Goal: Register for event/course: Sign up to attend an event or enroll in a course

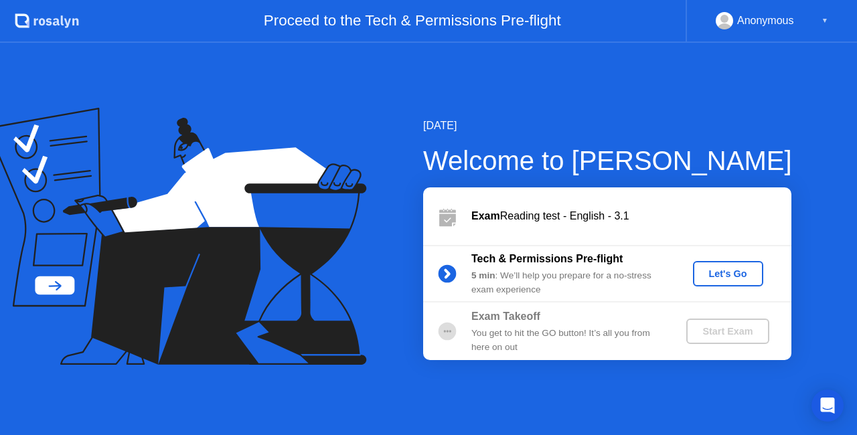
click at [732, 336] on div "Start Exam" at bounding box center [728, 331] width 72 height 11
click at [825, 17] on div "▼" at bounding box center [824, 20] width 7 height 17
click at [827, 17] on div "▼" at bounding box center [824, 20] width 7 height 17
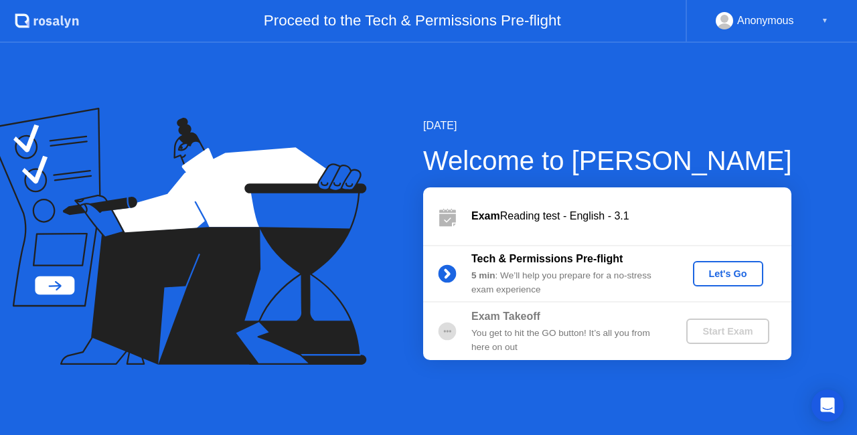
click at [746, 268] on div "Let's Go" at bounding box center [728, 273] width 60 height 11
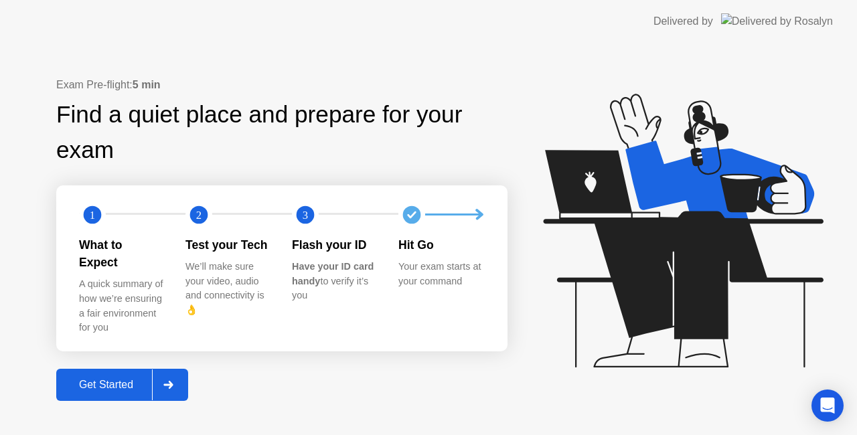
click at [124, 379] on div "Get Started" at bounding box center [106, 385] width 92 height 12
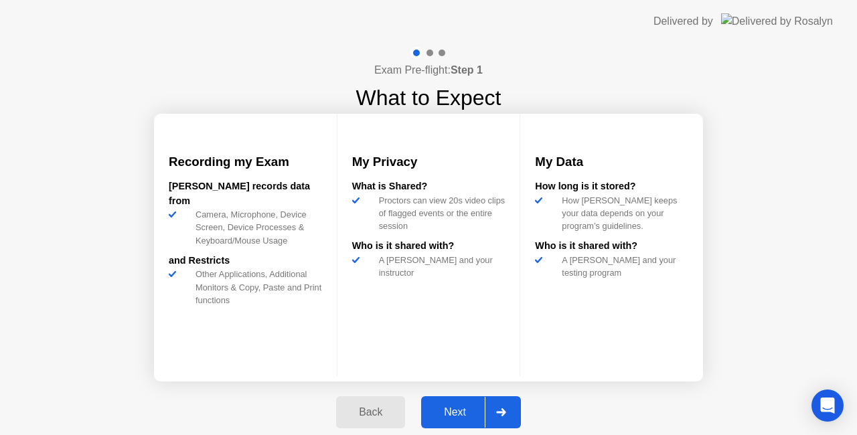
click at [471, 408] on div "Next" at bounding box center [455, 412] width 60 height 12
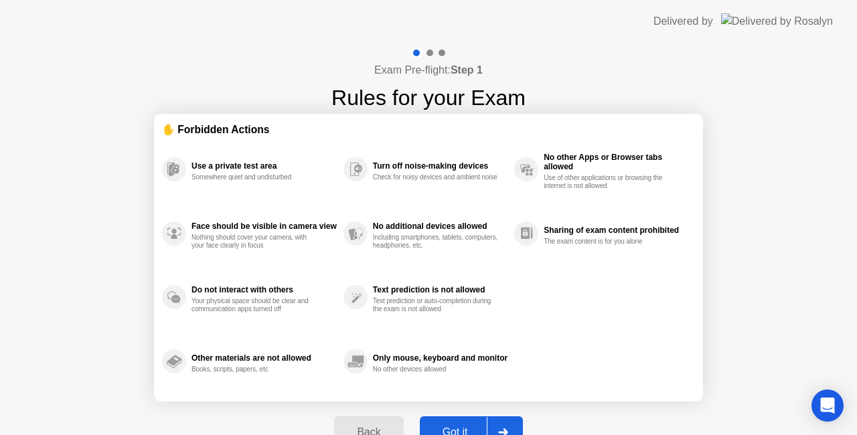
click at [469, 420] on button "Got it" at bounding box center [471, 432] width 103 height 32
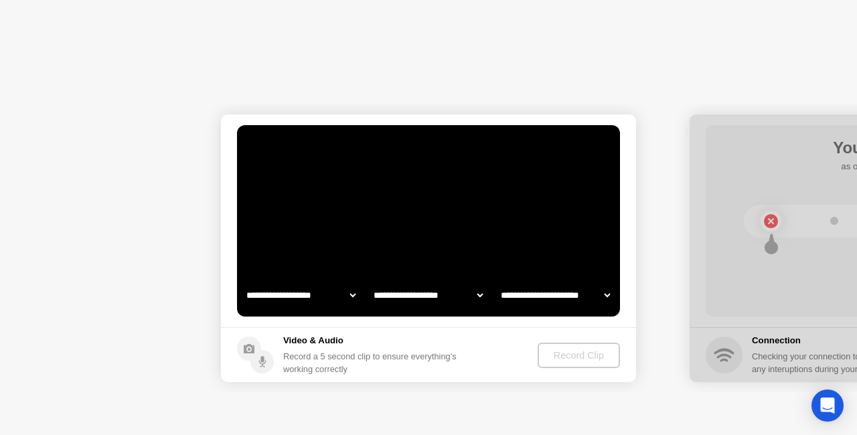
select select "**********"
select select "*******"
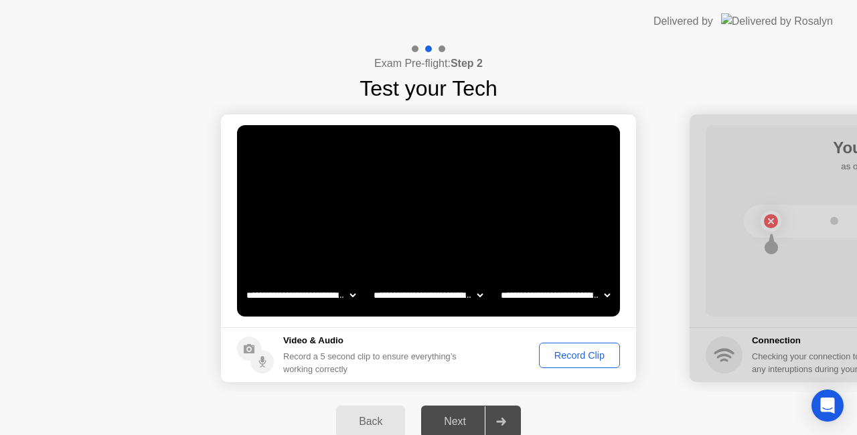
click at [572, 356] on div "Record Clip" at bounding box center [580, 355] width 72 height 11
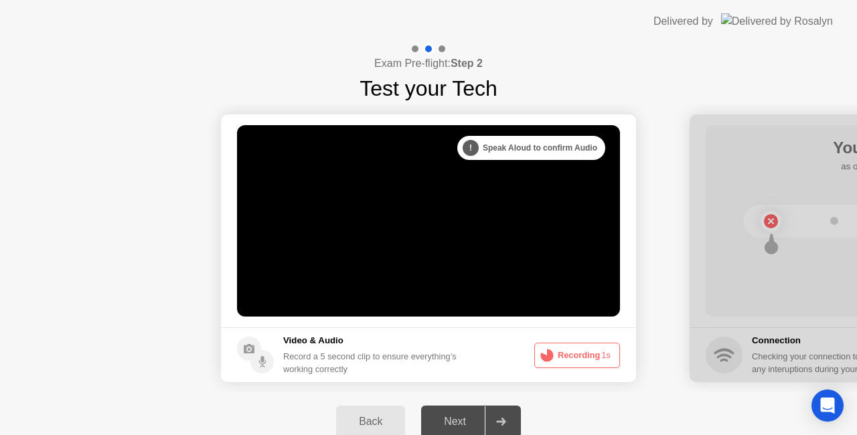
click at [457, 420] on div "Next" at bounding box center [455, 422] width 60 height 12
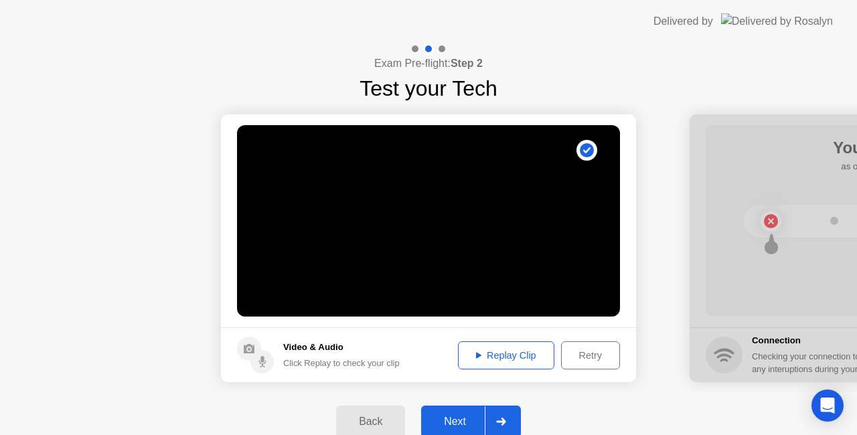
click at [498, 355] on div "Replay Clip" at bounding box center [506, 355] width 87 height 11
click at [455, 423] on div "Next" at bounding box center [455, 422] width 60 height 12
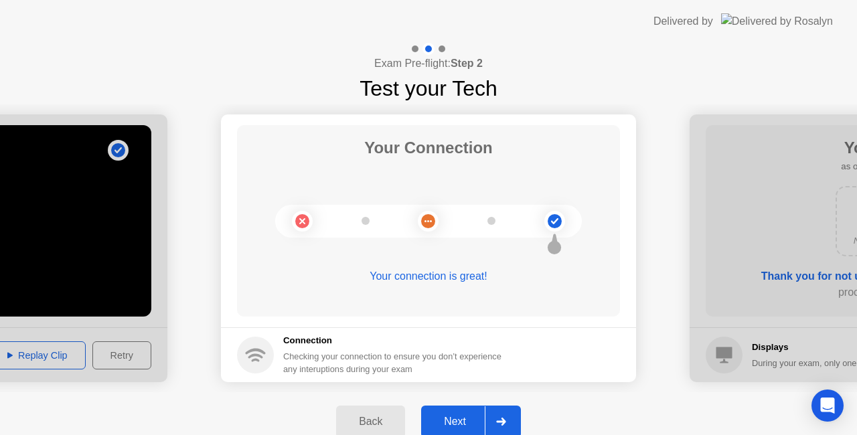
click at [454, 424] on div "Next" at bounding box center [455, 422] width 60 height 12
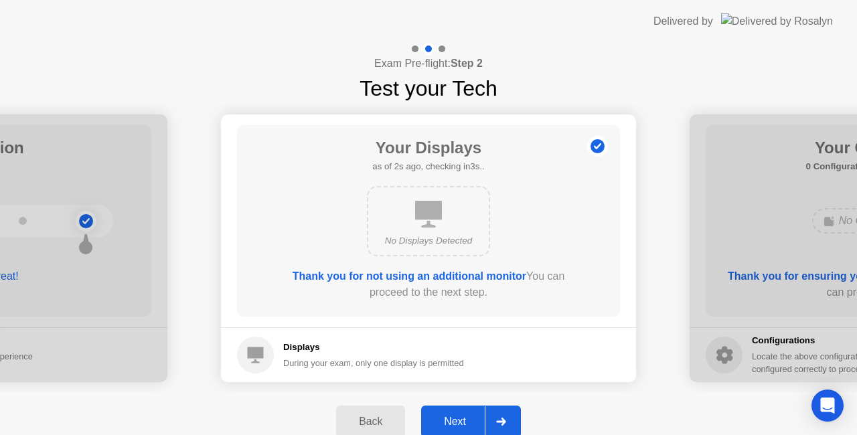
click at [454, 424] on div "Next" at bounding box center [455, 422] width 60 height 12
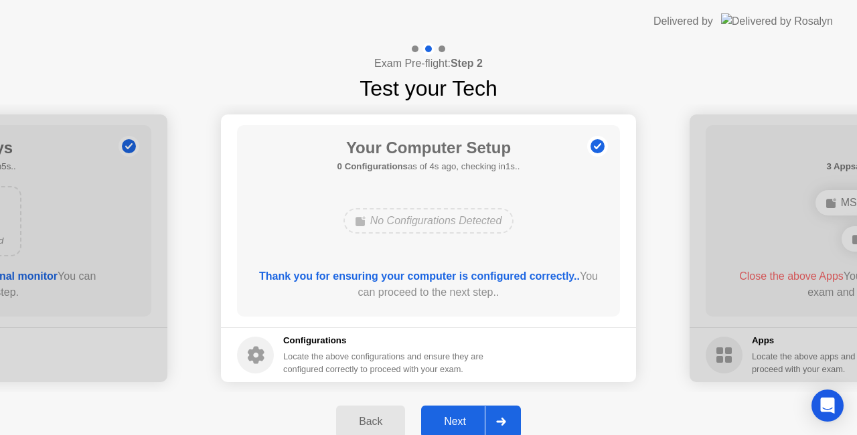
click at [454, 424] on div "Next" at bounding box center [455, 422] width 60 height 12
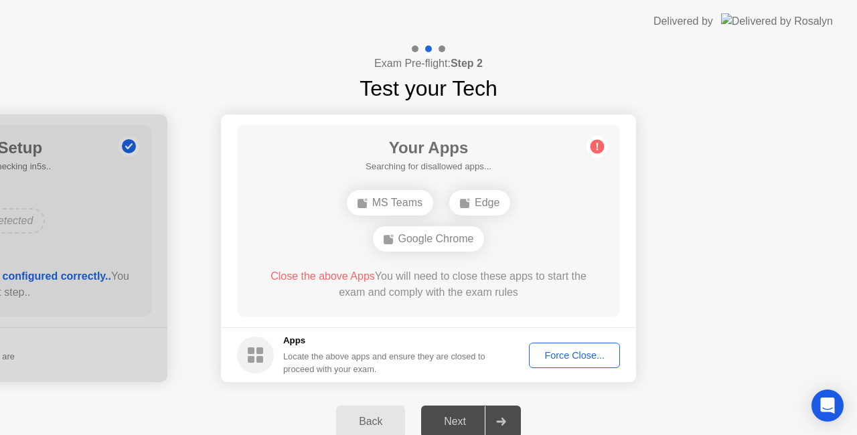
click at [558, 356] on div "Force Close..." at bounding box center [575, 355] width 82 height 11
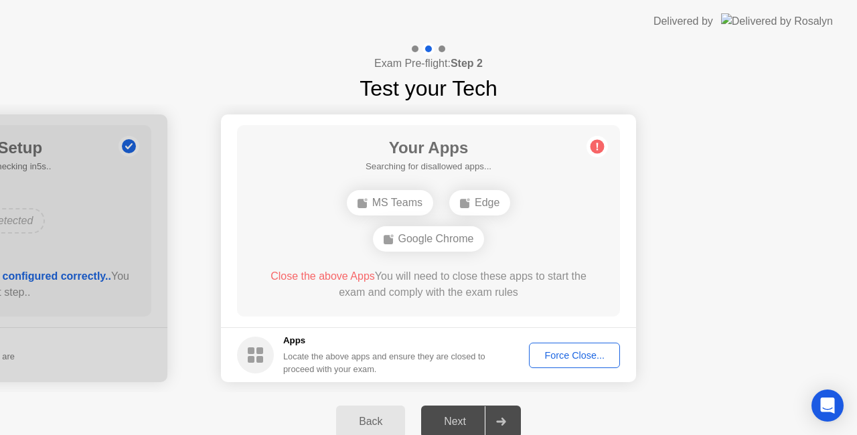
click at [566, 353] on div "Force Close..." at bounding box center [575, 355] width 82 height 11
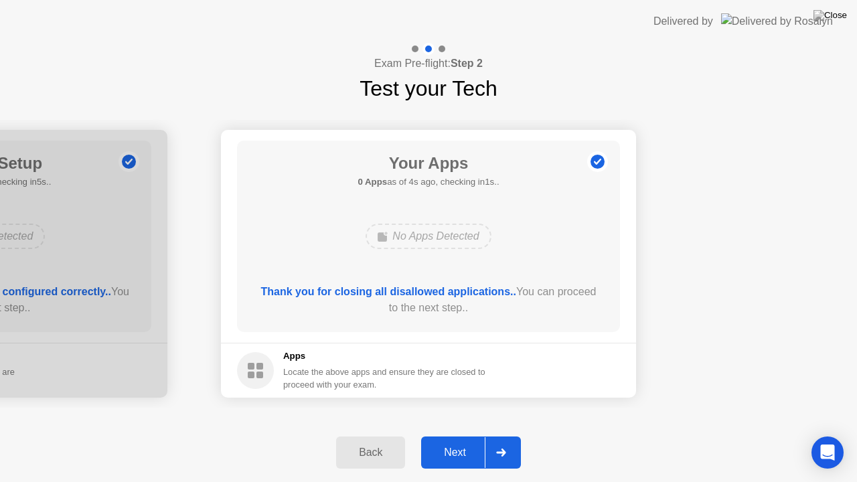
click at [447, 434] on div "Next" at bounding box center [455, 453] width 60 height 12
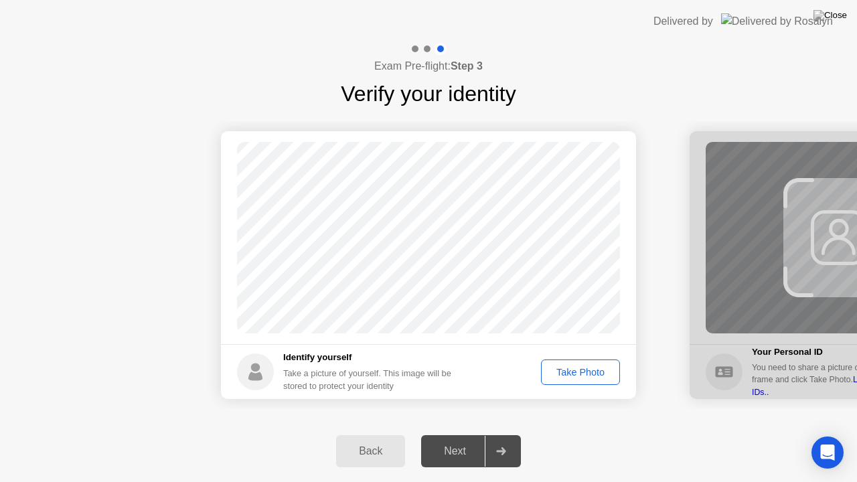
click at [580, 374] on div "Take Photo" at bounding box center [581, 372] width 70 height 11
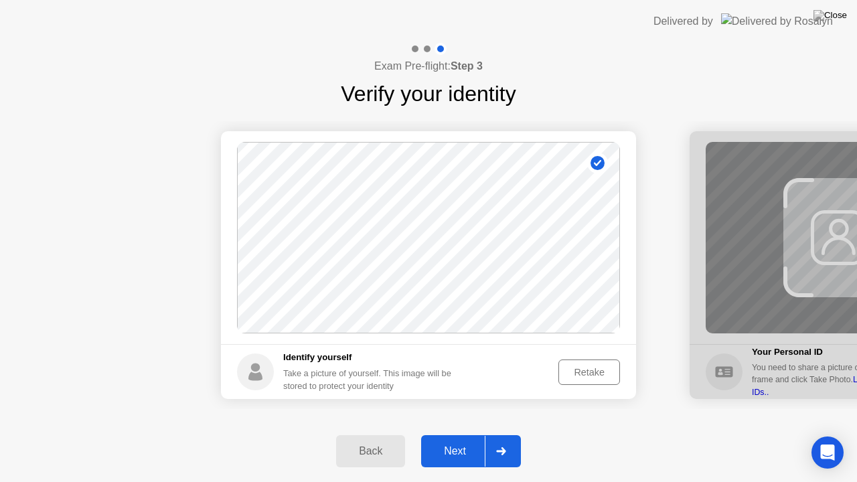
click at [459, 434] on div "Next" at bounding box center [455, 451] width 60 height 12
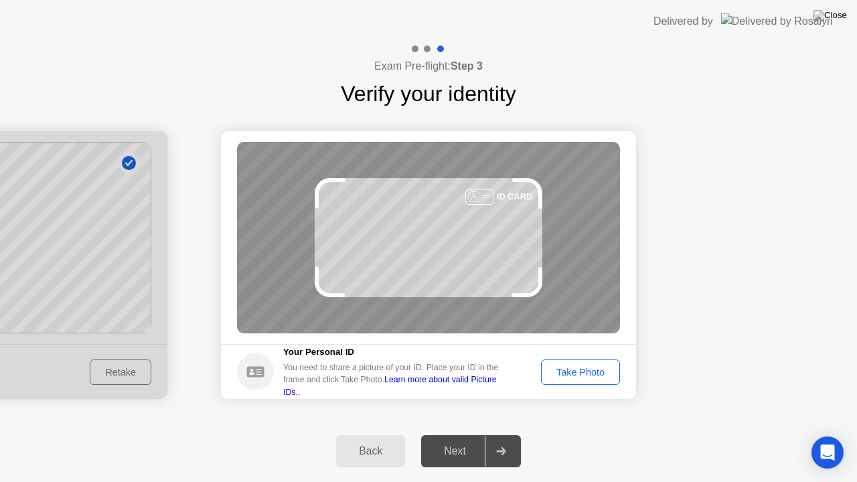
click at [560, 370] on div "Take Photo" at bounding box center [581, 372] width 70 height 11
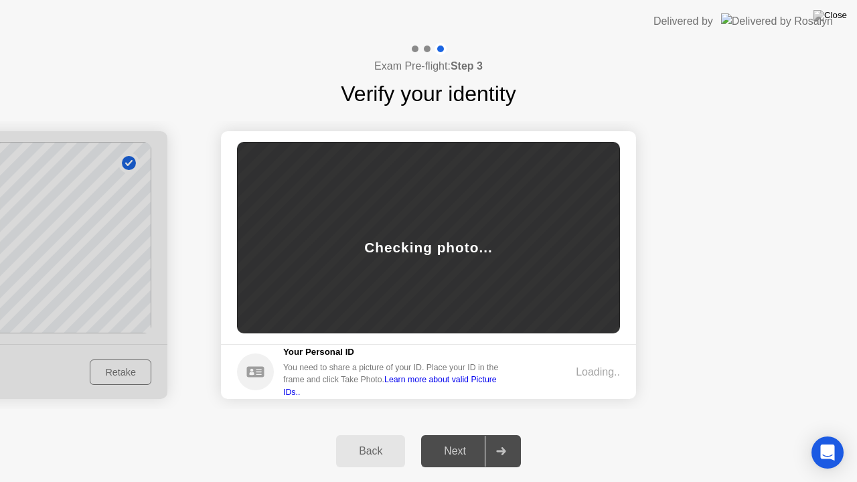
click at [366, 434] on div "Back" at bounding box center [370, 451] width 61 height 12
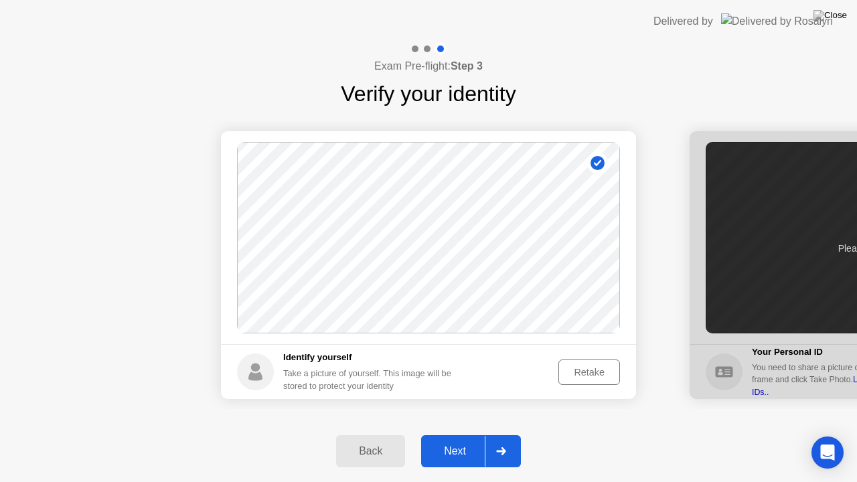
click at [467, 434] on div "Next" at bounding box center [455, 451] width 60 height 12
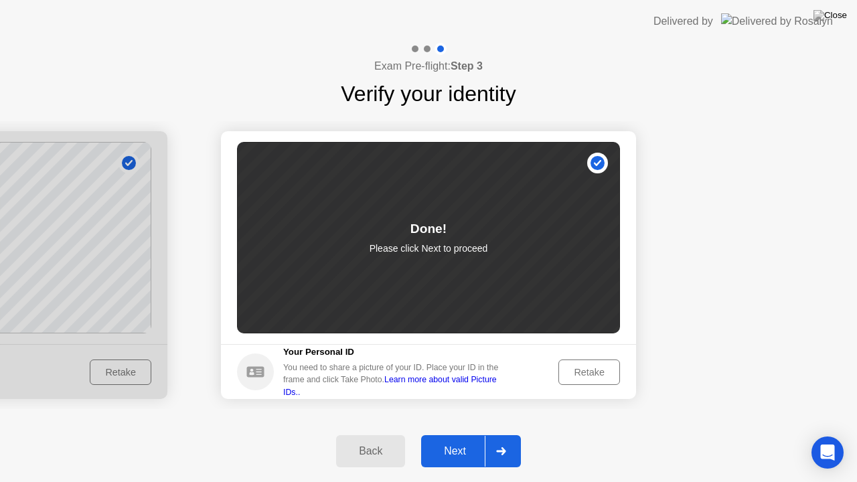
click at [594, 374] on div "Retake" at bounding box center [589, 372] width 52 height 11
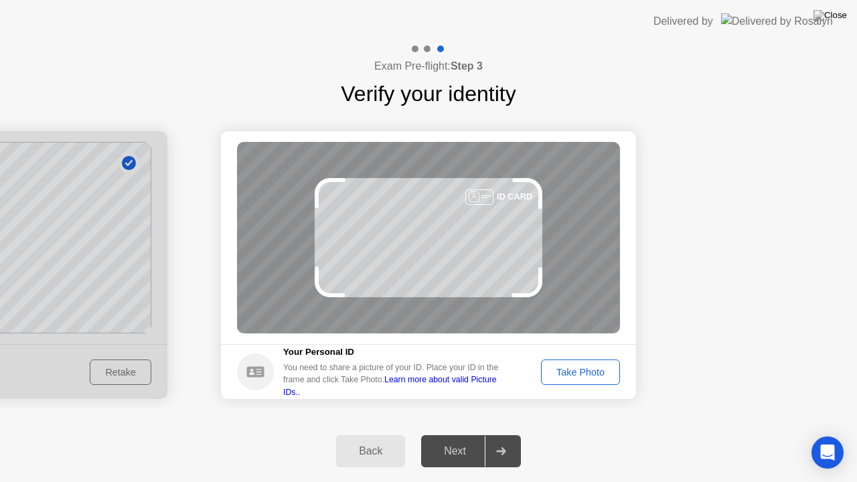
click at [578, 376] on div "Take Photo" at bounding box center [581, 372] width 70 height 11
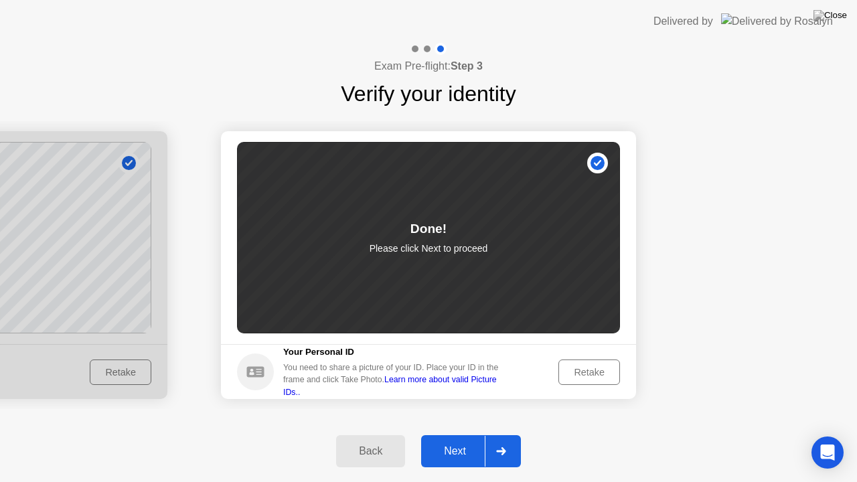
click at [454, 434] on div "Next" at bounding box center [455, 451] width 60 height 12
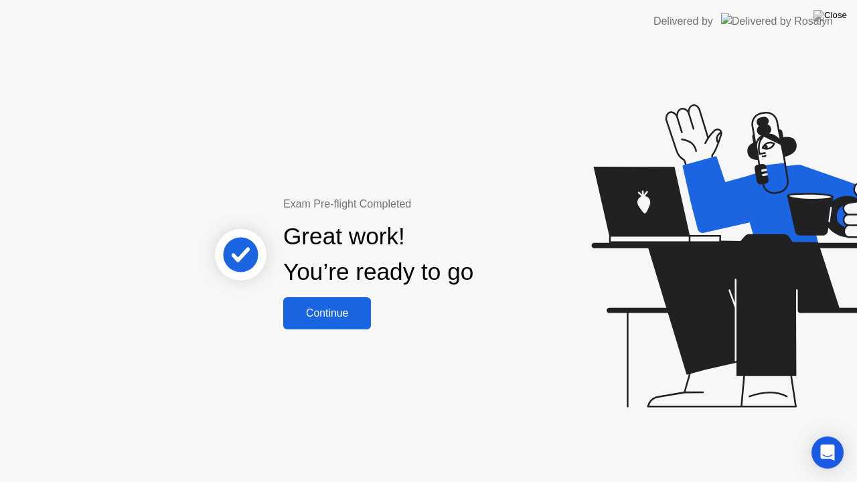
click at [322, 317] on div "Continue" at bounding box center [327, 313] width 80 height 12
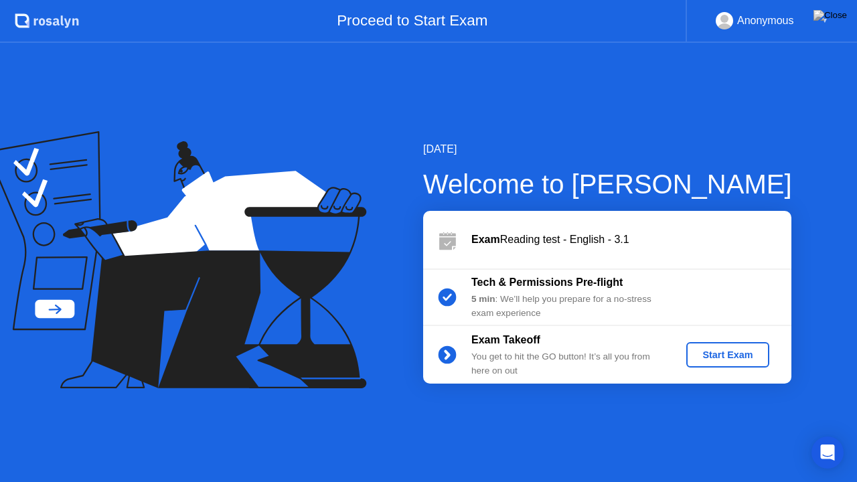
click at [711, 359] on div "Start Exam" at bounding box center [728, 354] width 72 height 11
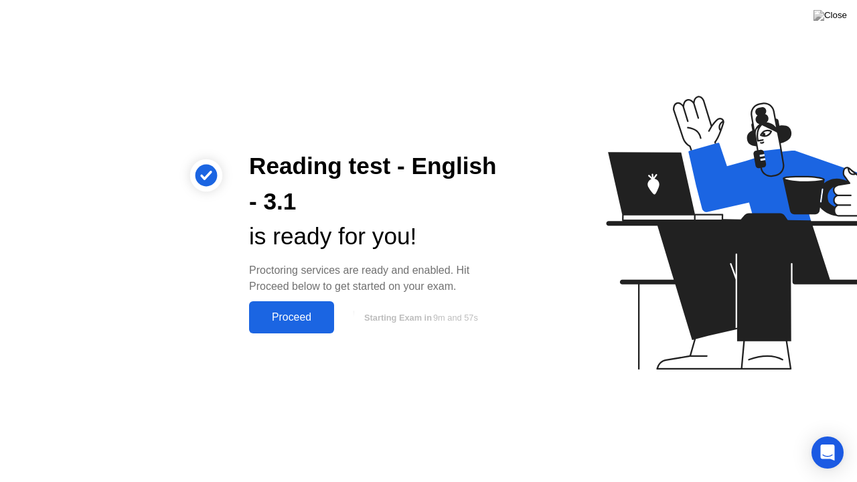
click at [287, 315] on div "Proceed" at bounding box center [291, 317] width 77 height 12
